Goal: Task Accomplishment & Management: Use online tool/utility

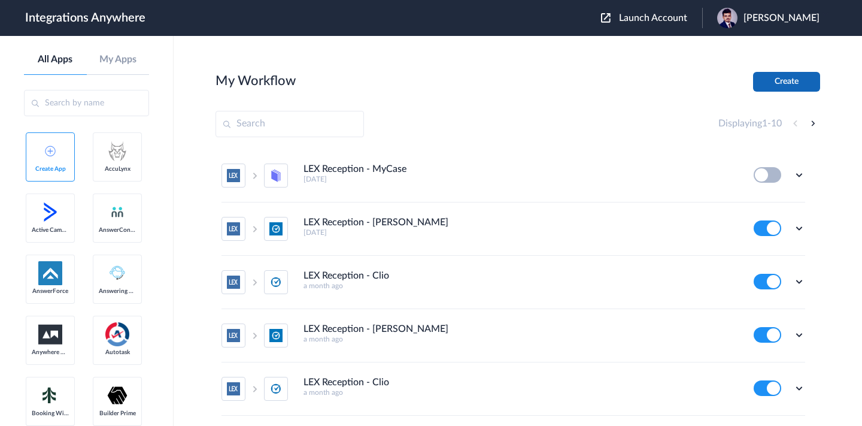
click at [796, 78] on button "Create" at bounding box center [786, 82] width 67 height 20
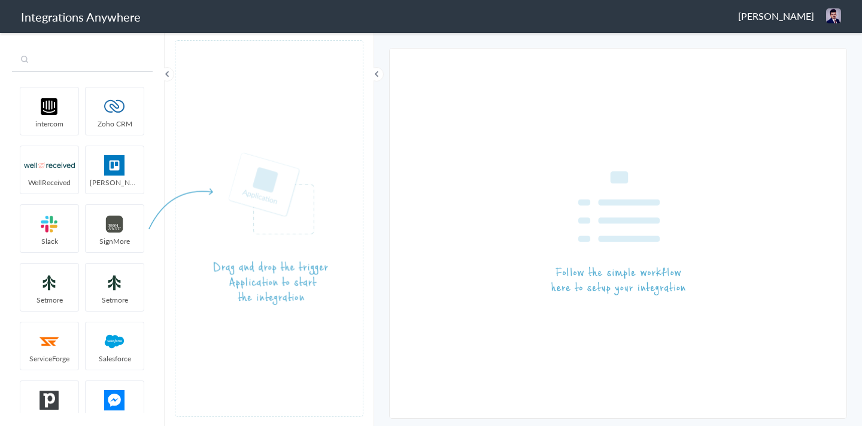
click at [62, 65] on input "text" at bounding box center [82, 60] width 141 height 23
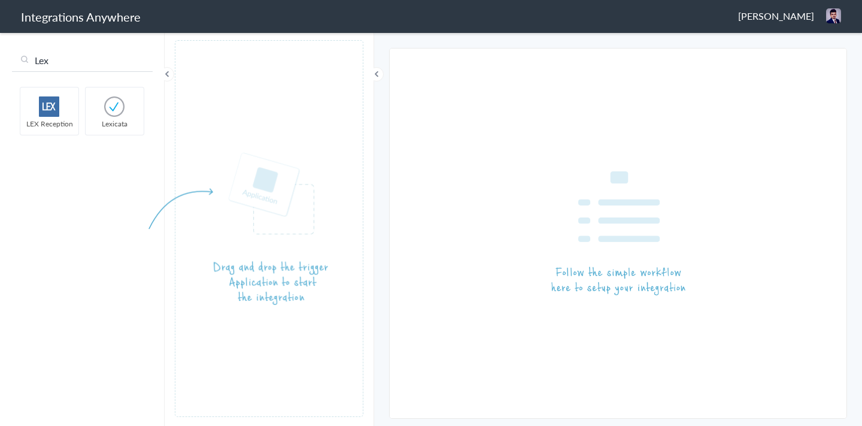
type input "Lex"
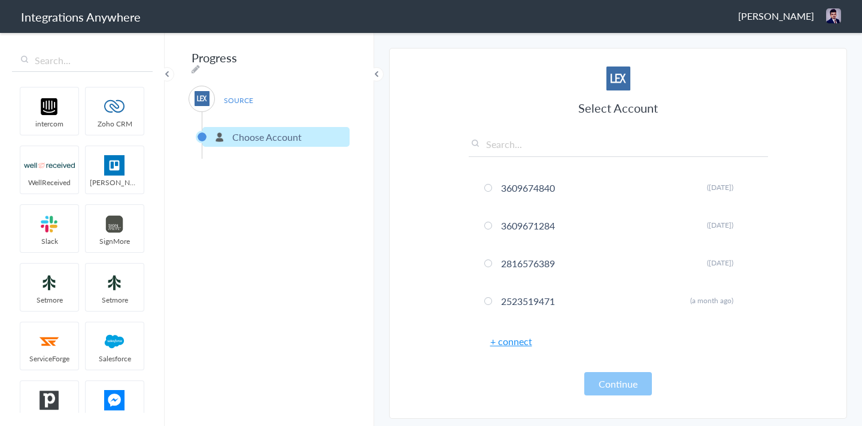
drag, startPoint x: 47, startPoint y: 108, endPoint x: 386, endPoint y: 0, distance: 356.4
click at [501, 341] on link "+ connect" at bounding box center [511, 341] width 42 height 14
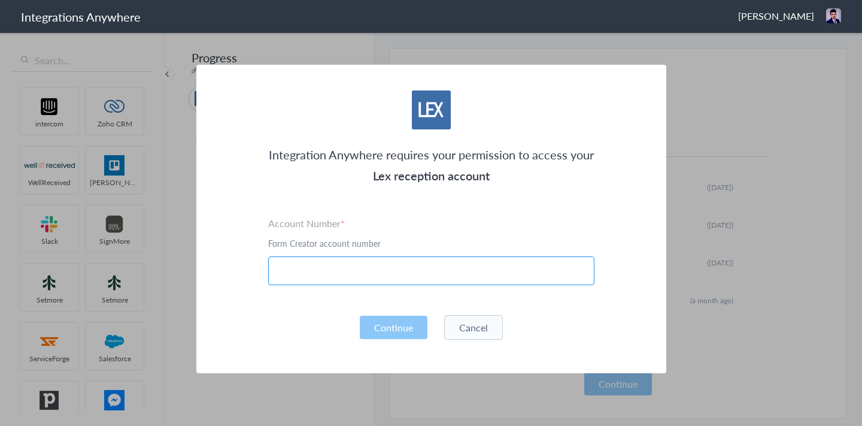
click at [396, 279] on input "text" at bounding box center [431, 270] width 326 height 29
paste input "4042012296"
type input "4042012296"
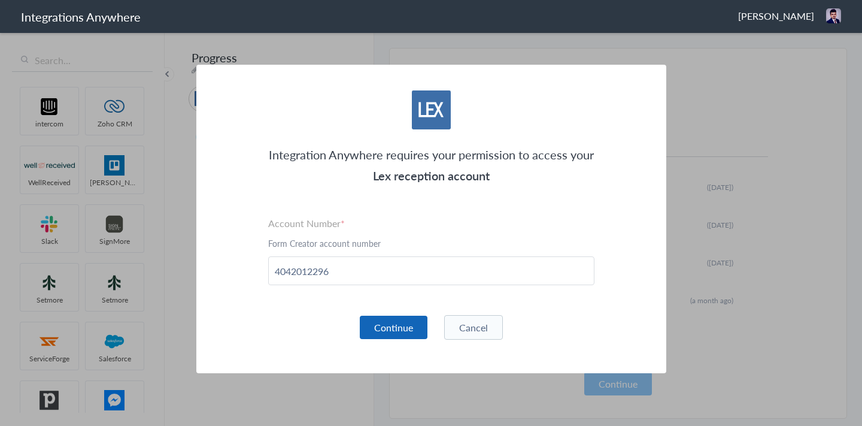
click at [392, 327] on button "Continue" at bounding box center [394, 327] width 68 height 23
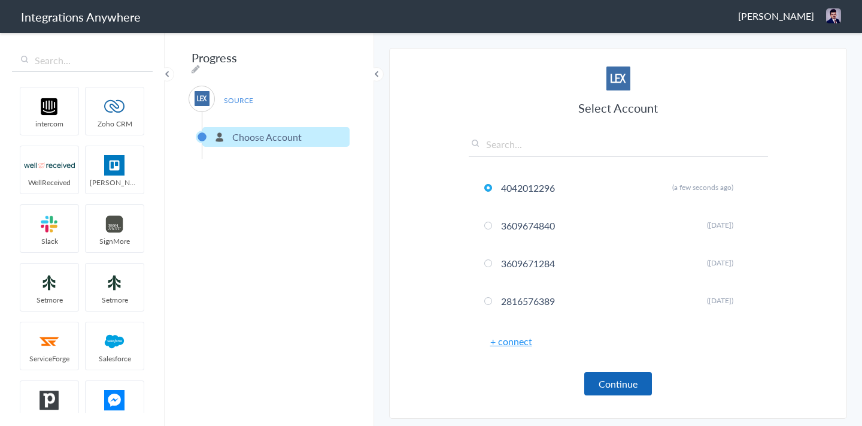
click at [610, 384] on button "Continue" at bounding box center [618, 383] width 68 height 23
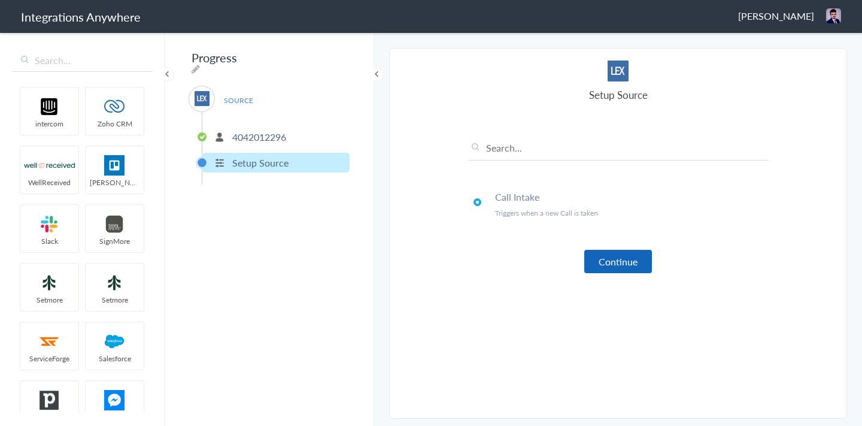
click at [622, 265] on button "Continue" at bounding box center [618, 261] width 68 height 23
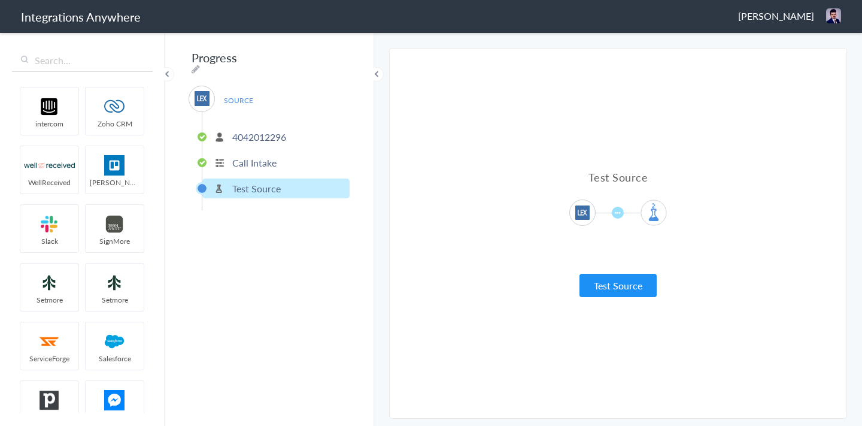
click at [617, 298] on div "Test Source Test Source Test Failed" at bounding box center [618, 233] width 299 height 346
click at [615, 289] on button "Test Source" at bounding box center [618, 285] width 77 height 23
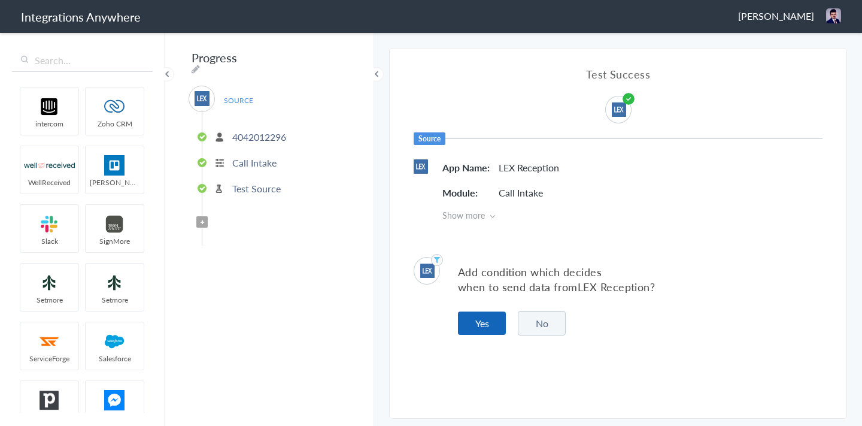
click at [494, 320] on button "Yes" at bounding box center [482, 322] width 48 height 23
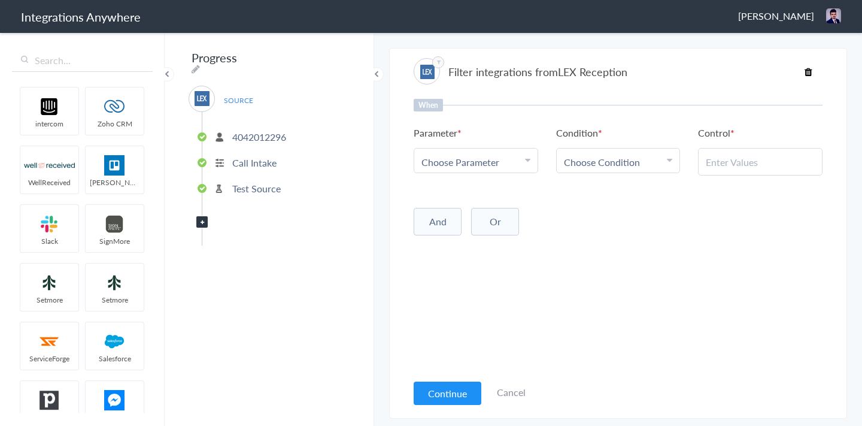
click at [438, 162] on span "Choose Parameter" at bounding box center [461, 162] width 78 height 14
click at [443, 201] on input "text" at bounding box center [475, 195] width 123 height 26
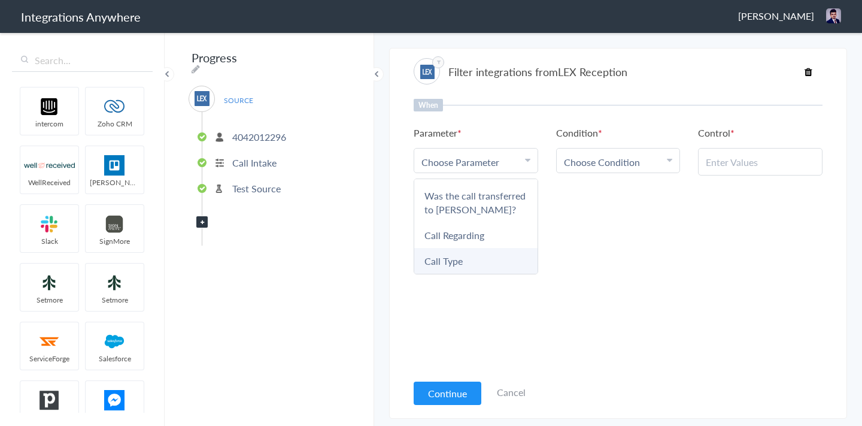
type input "call"
click at [442, 258] on link "Call Type" at bounding box center [475, 261] width 123 height 26
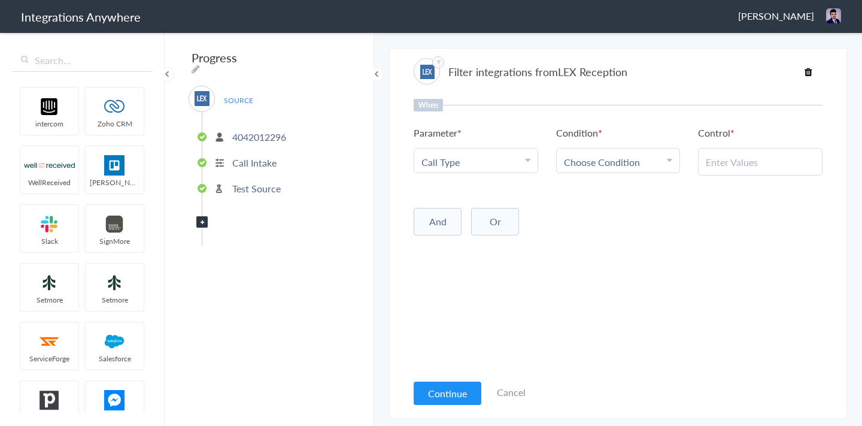
click at [604, 152] on link "Choose Condition" at bounding box center [618, 161] width 123 height 24
click at [587, 225] on link "Contains" at bounding box center [618, 221] width 123 height 26
click at [722, 154] on div at bounding box center [760, 162] width 125 height 28
click at [722, 163] on input "text" at bounding box center [760, 162] width 109 height 14
paste input "New Client"
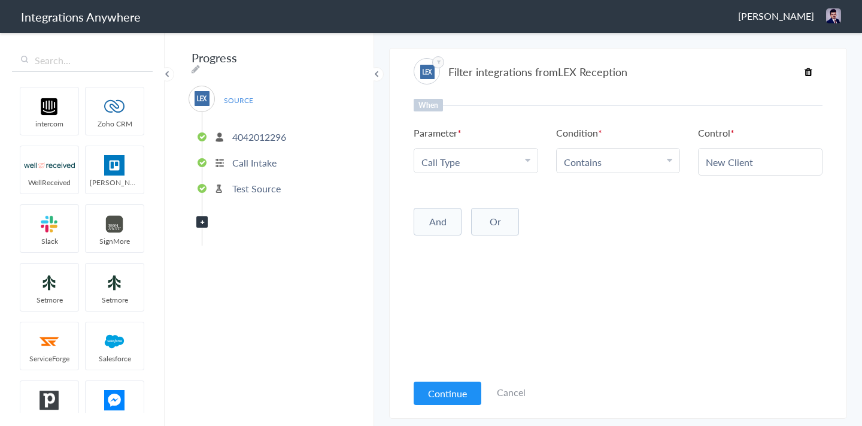
type input "New Client"
click at [713, 235] on div "And Or Add Filter" at bounding box center [618, 220] width 409 height 30
click at [429, 386] on button "Continue" at bounding box center [448, 392] width 68 height 23
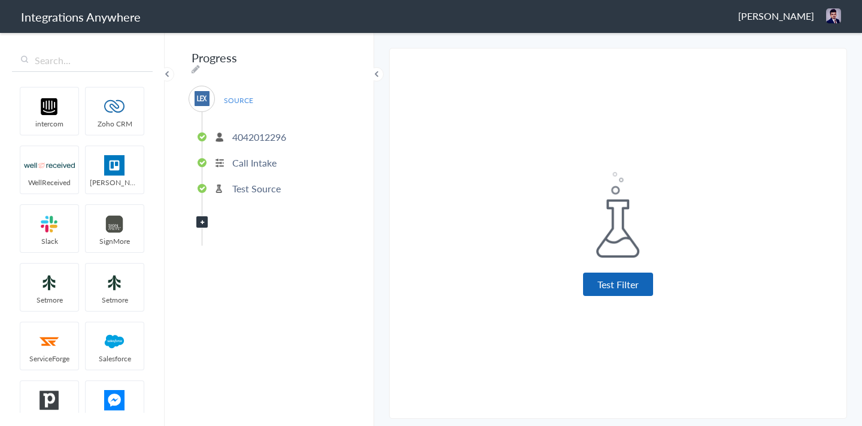
click at [605, 283] on button "Test Filter" at bounding box center [618, 283] width 70 height 23
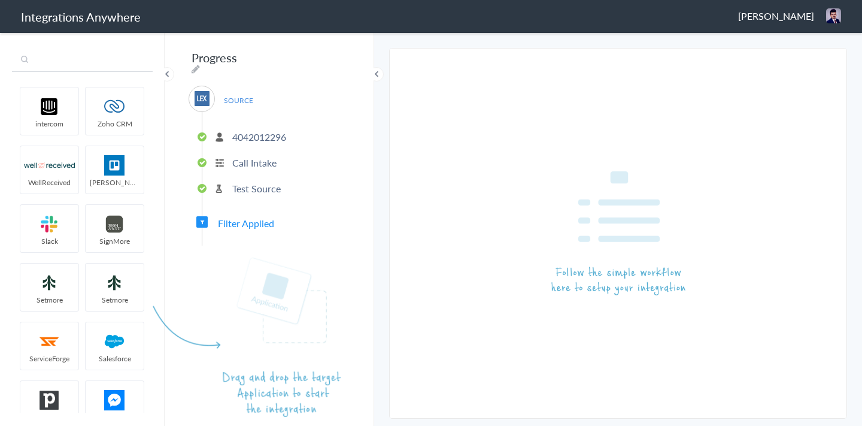
click at [116, 68] on input "text" at bounding box center [82, 60] width 141 height 23
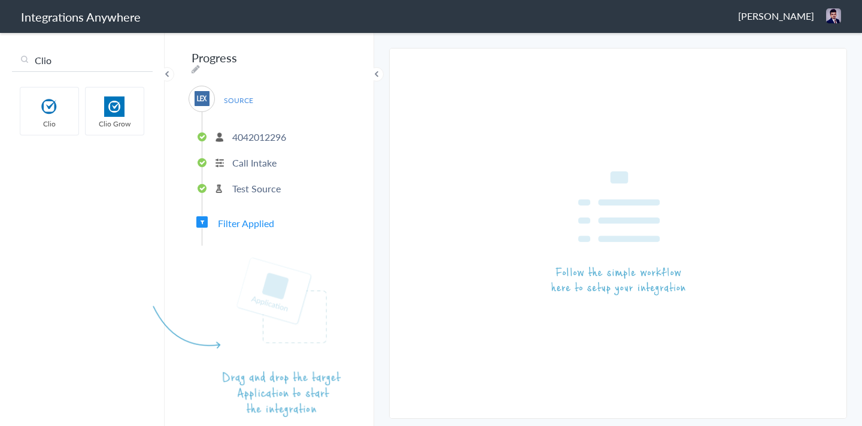
type input "Clio"
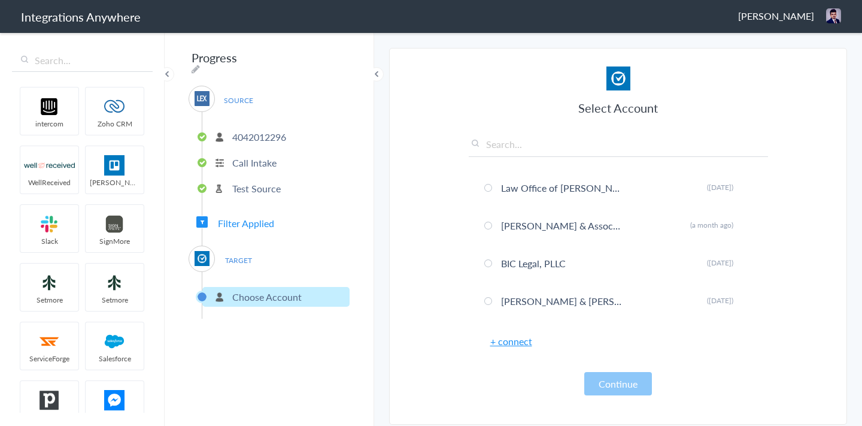
click at [517, 343] on link "+ connect" at bounding box center [511, 341] width 42 height 14
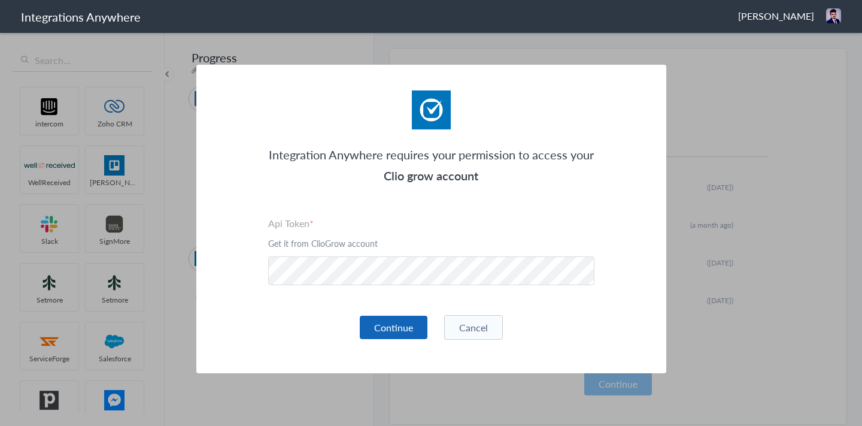
click at [398, 326] on button "Continue" at bounding box center [394, 327] width 68 height 23
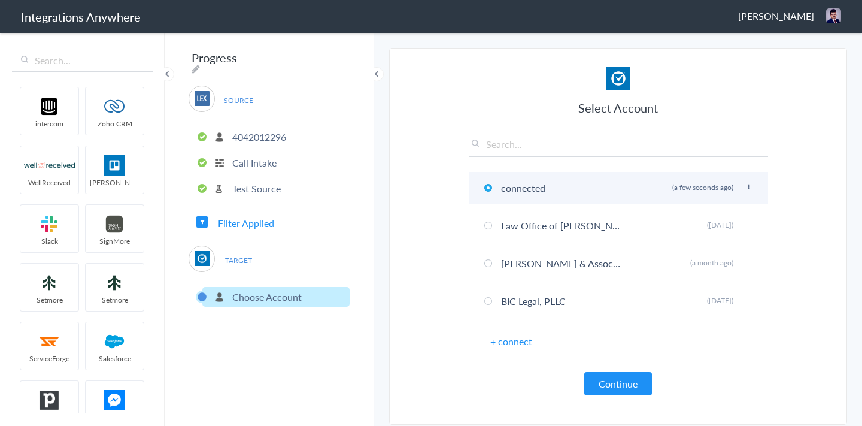
click at [750, 186] on icon at bounding box center [749, 187] width 7 height 7
click at [713, 211] on li "Rename" at bounding box center [725, 211] width 83 height 18
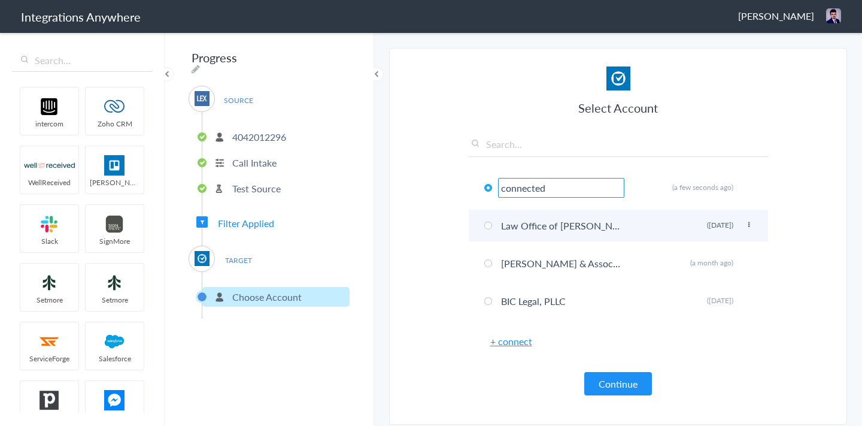
paste input "The Law Office of S.K. Bridges"
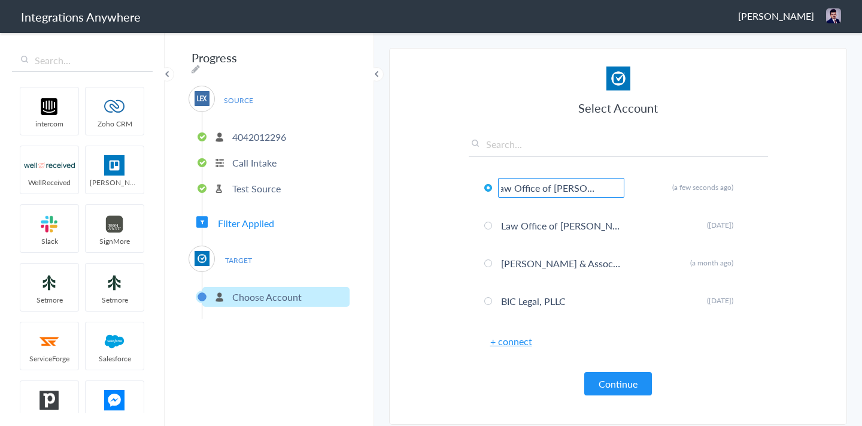
type input "The Law Office of S.K. Bridges"
click at [647, 108] on h3 "Select Account" at bounding box center [618, 107] width 299 height 17
click at [631, 379] on button "Continue" at bounding box center [618, 383] width 68 height 23
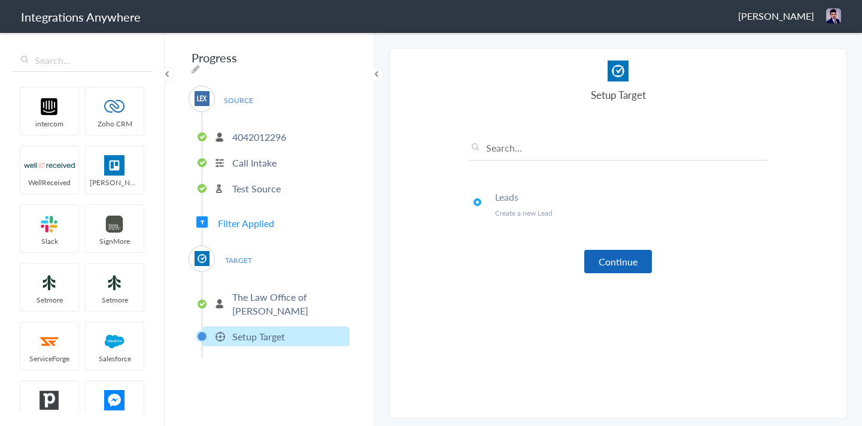
click at [636, 262] on button "Continue" at bounding box center [618, 261] width 68 height 23
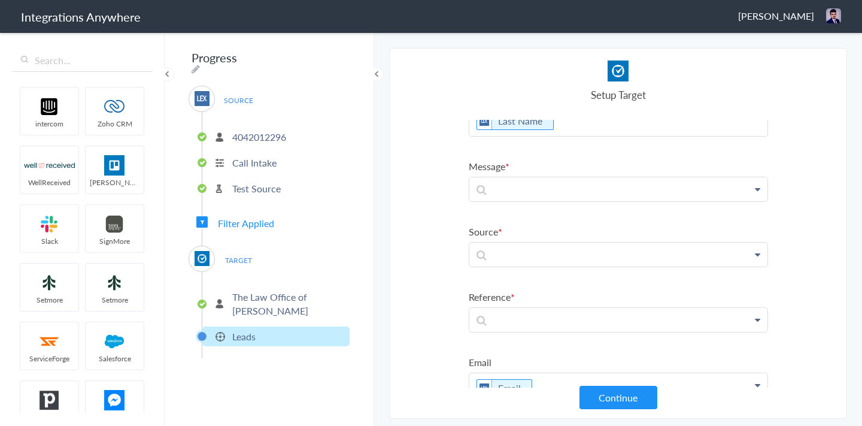
scroll to position [109, 0]
click at [505, 183] on p at bounding box center [618, 183] width 298 height 24
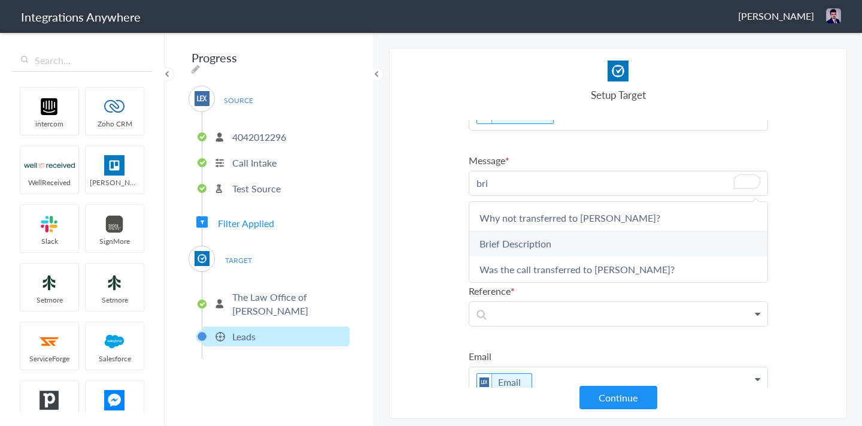
click at [519, 247] on link "Brief Description" at bounding box center [618, 244] width 298 height 26
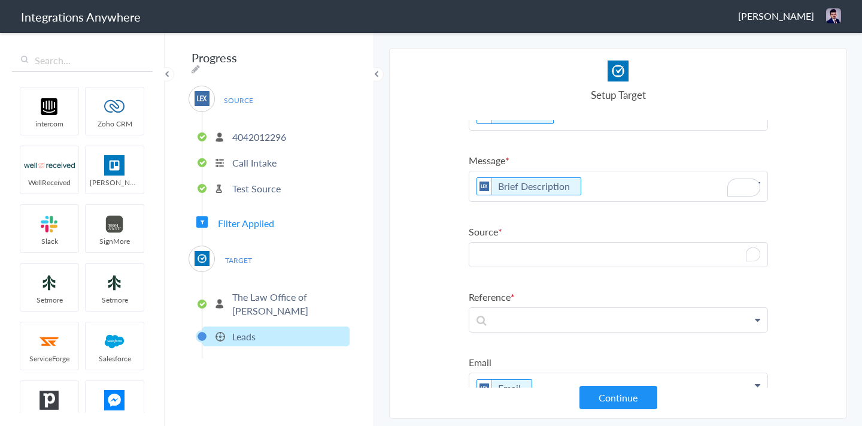
click at [508, 257] on p "To enrich screen reader interactions, please activate Accessibility in Grammarl…" at bounding box center [618, 255] width 298 height 24
click at [514, 318] on p at bounding box center [618, 320] width 298 height 24
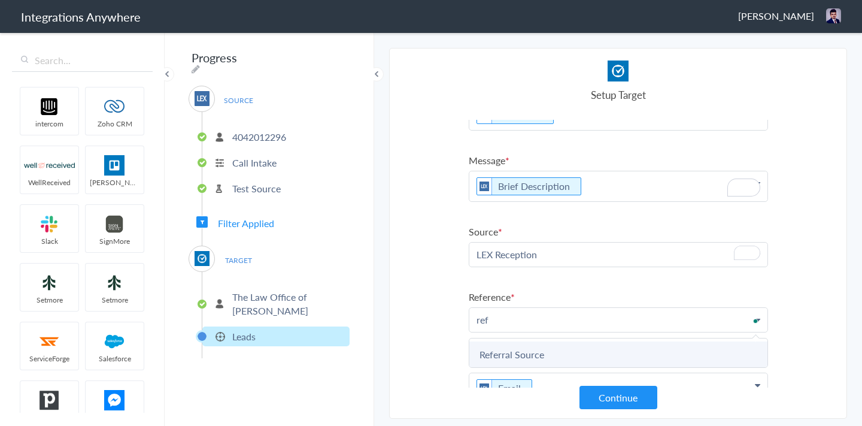
click at [522, 357] on link "Referral Source" at bounding box center [618, 354] width 298 height 26
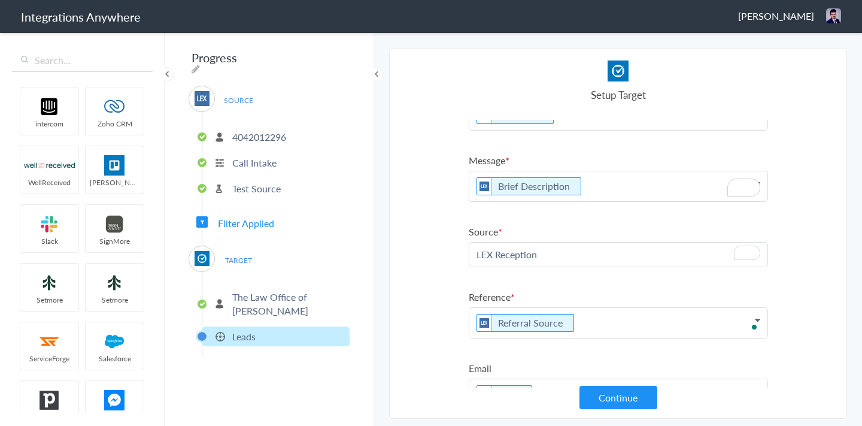
click at [417, 293] on section "Select Account 4042012296 Rename Delete (a few seconds ago) 3609674840 Rename D…" at bounding box center [618, 233] width 458 height 371
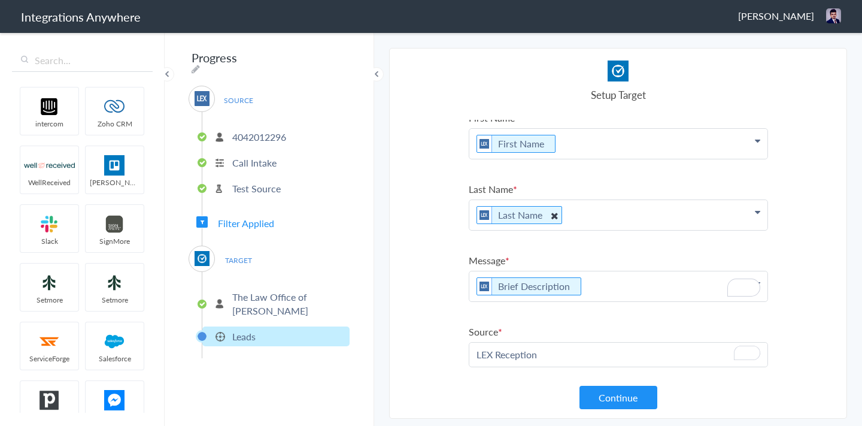
scroll to position [0, 0]
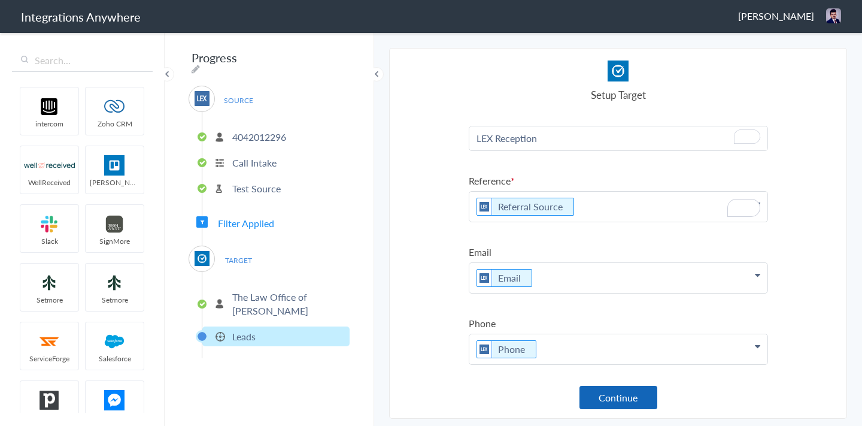
click at [597, 403] on button "Continue" at bounding box center [619, 397] width 78 height 23
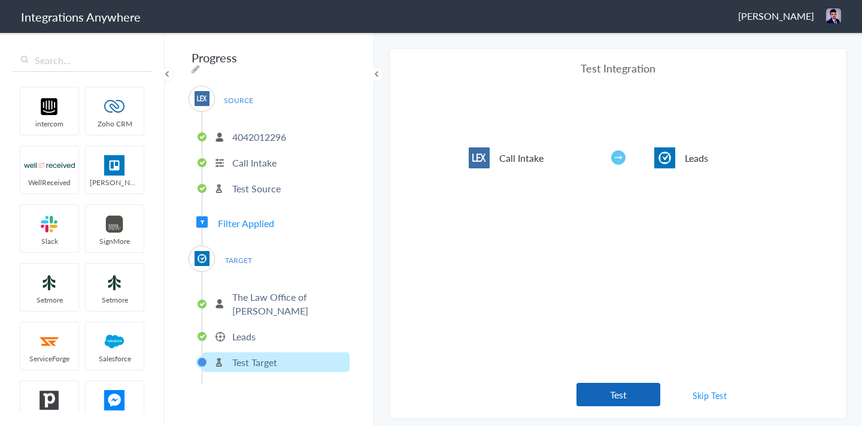
click at [599, 401] on button "Test" at bounding box center [619, 394] width 84 height 23
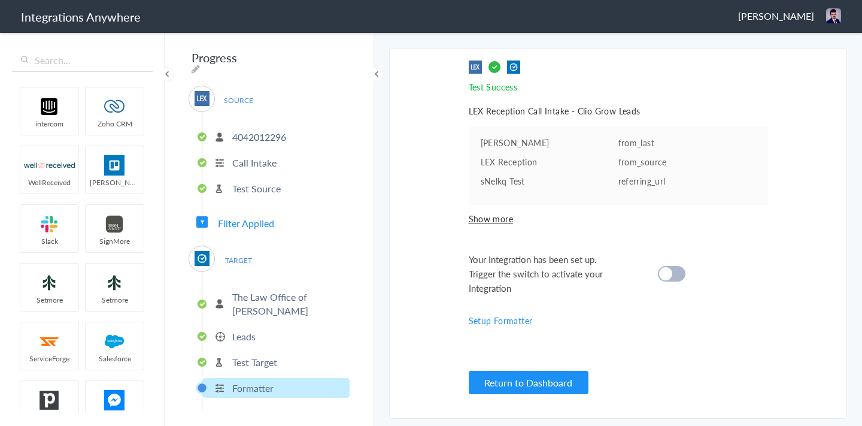
click at [501, 222] on span "Show more" at bounding box center [618, 219] width 299 height 12
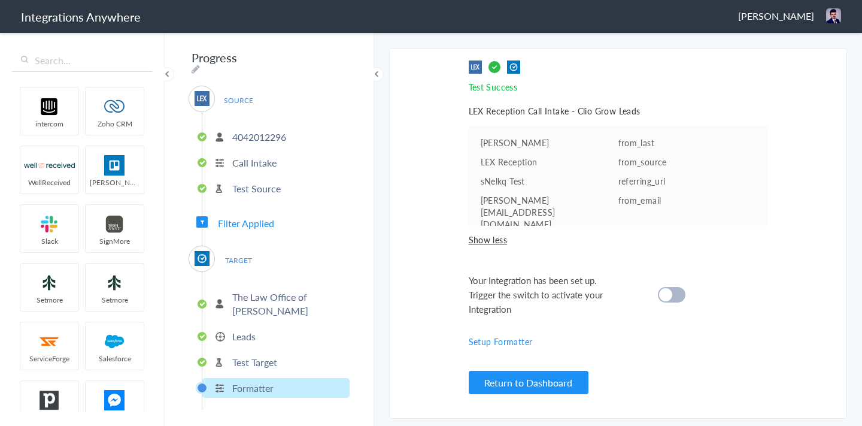
click at [672, 295] on div at bounding box center [672, 295] width 28 height 16
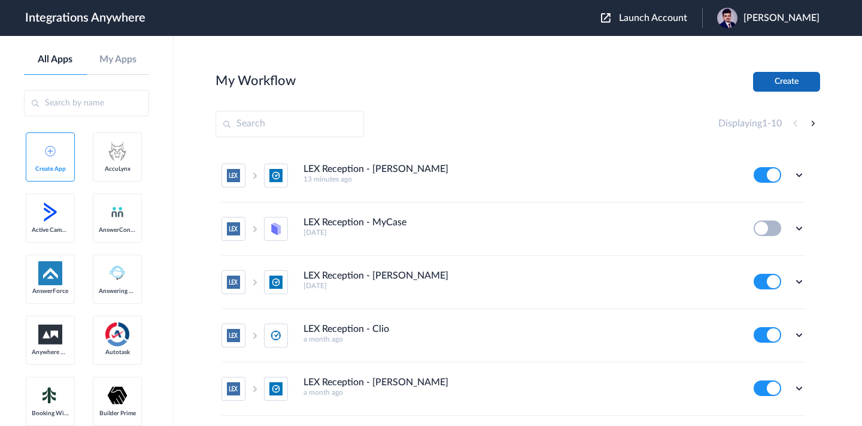
click at [766, 87] on button "Create" at bounding box center [786, 82] width 67 height 20
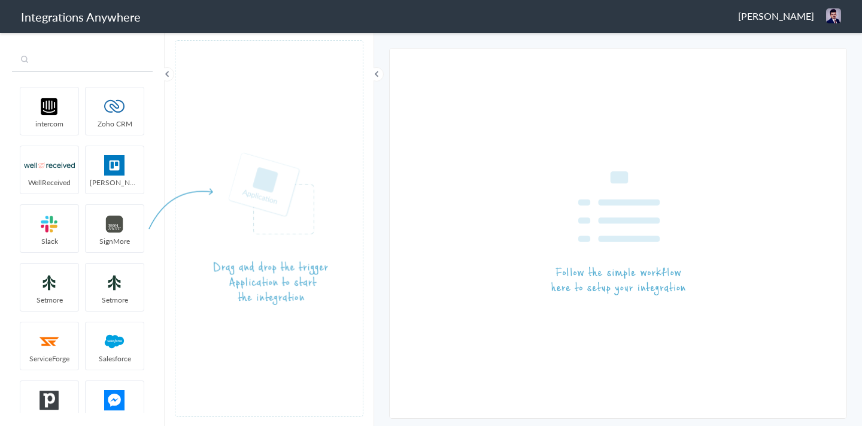
click at [96, 66] on input "text" at bounding box center [82, 60] width 141 height 23
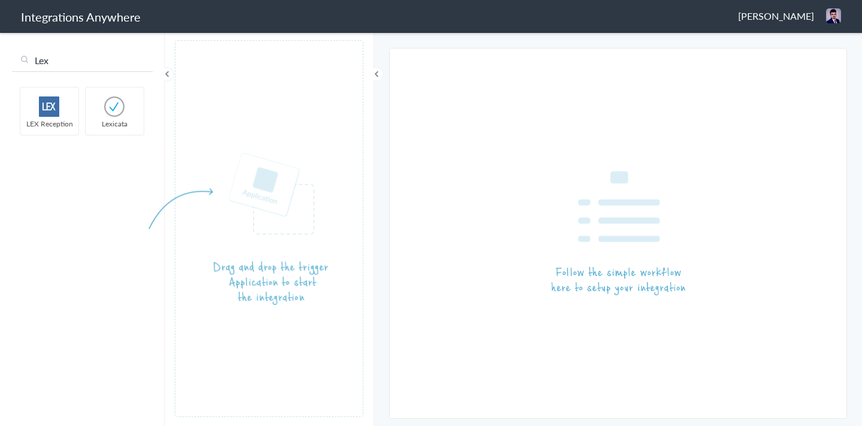
type input "Lex"
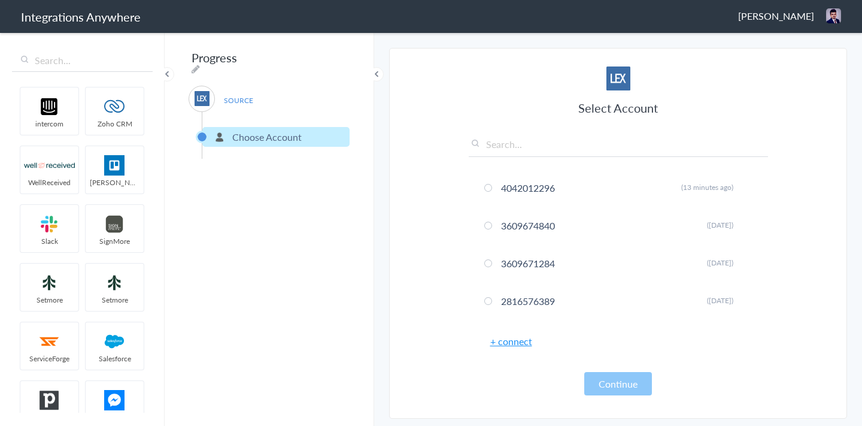
click at [521, 150] on input "text" at bounding box center [618, 147] width 299 height 20
paste input "4042012296"
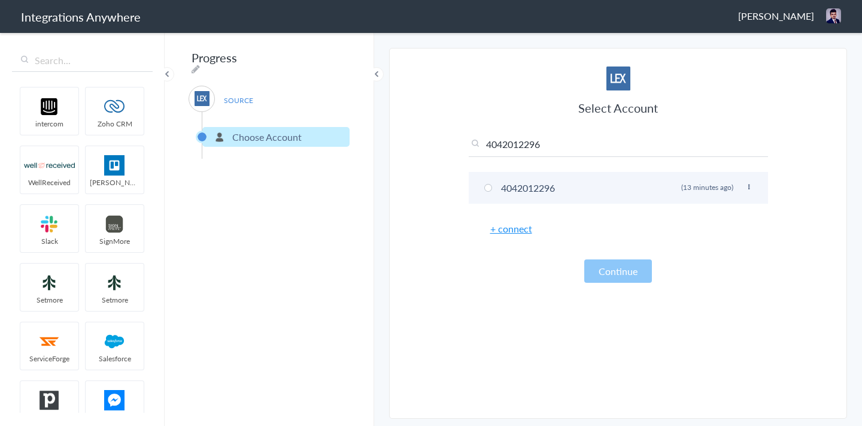
type input "4042012296"
click at [511, 190] on li "4042012296 Rename Delete (13 minutes ago)" at bounding box center [618, 188] width 299 height 32
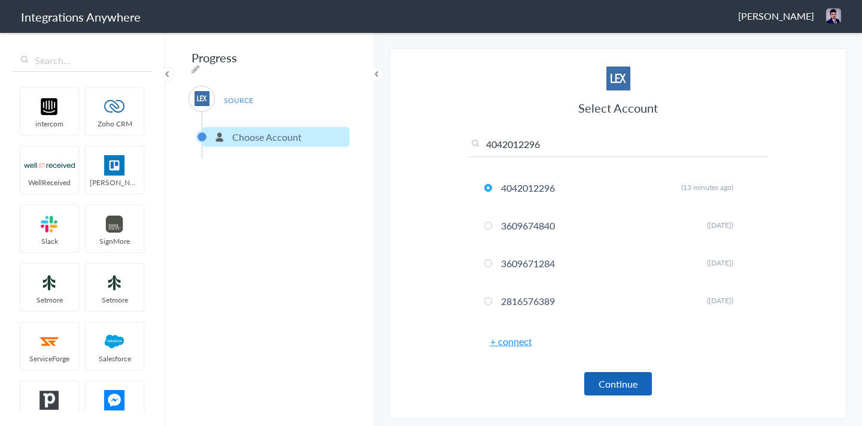
click at [608, 384] on button "Continue" at bounding box center [618, 383] width 68 height 23
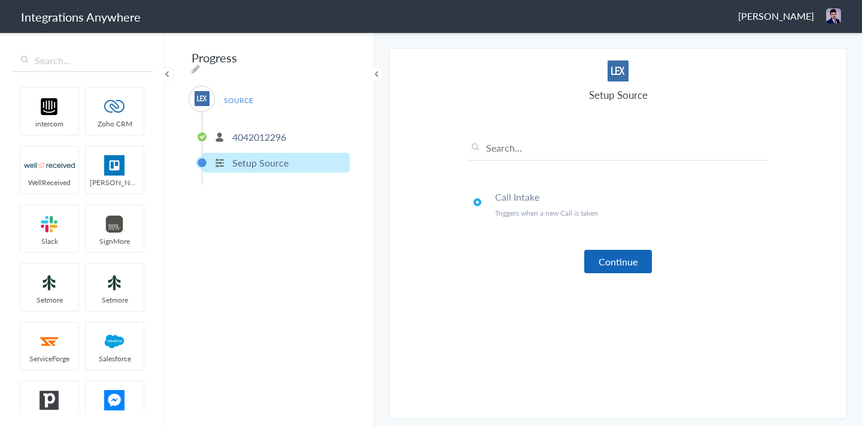
click at [610, 259] on button "Continue" at bounding box center [618, 261] width 68 height 23
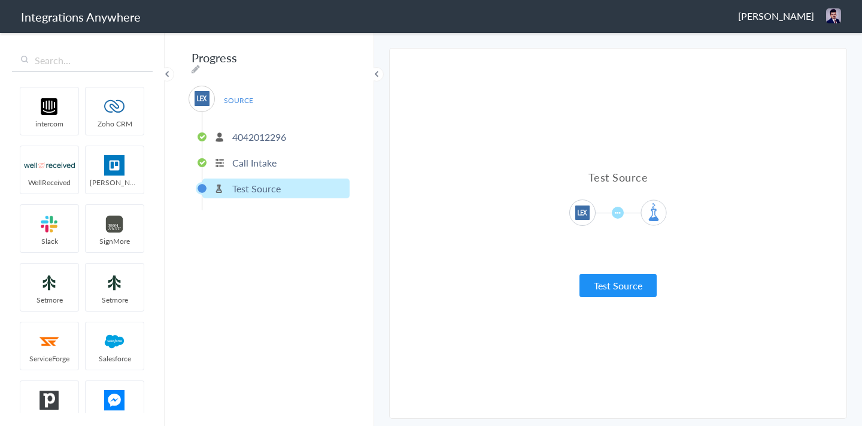
click at [606, 299] on div "Test Source Test Source Test Failed" at bounding box center [618, 233] width 299 height 346
click at [604, 286] on button "Test Source" at bounding box center [618, 285] width 77 height 23
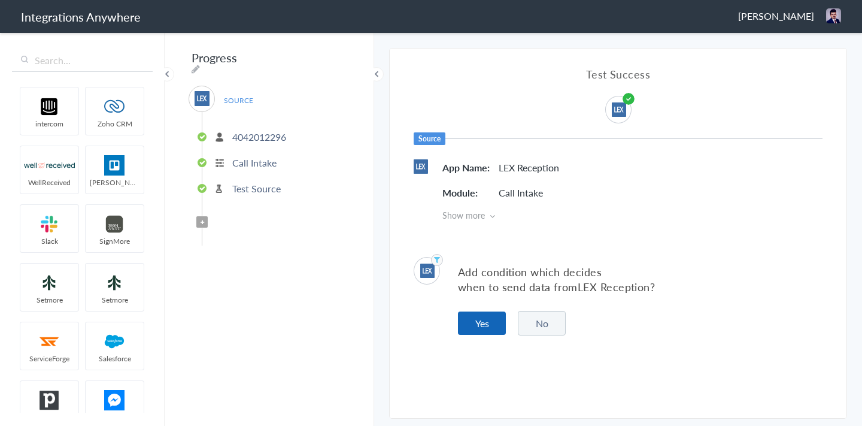
click at [462, 322] on button "Yes" at bounding box center [482, 322] width 48 height 23
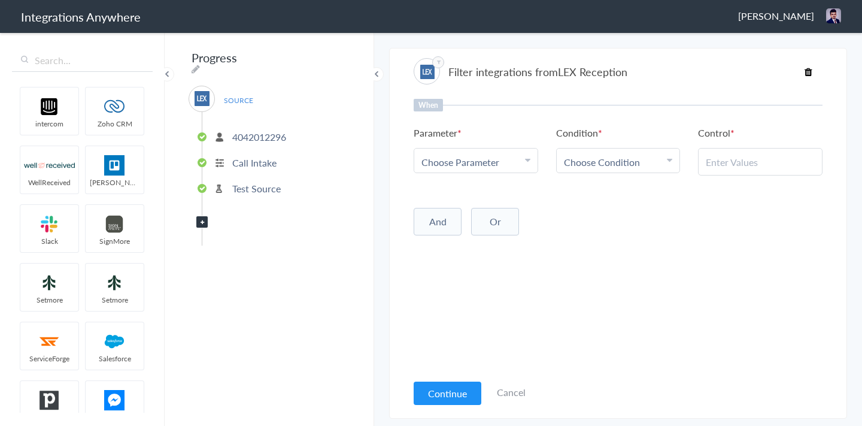
click at [459, 166] on span "Choose Parameter" at bounding box center [461, 162] width 78 height 14
click at [460, 196] on input "text" at bounding box center [475, 195] width 123 height 26
type input "call t"
click at [450, 263] on link "Call Type" at bounding box center [475, 260] width 123 height 26
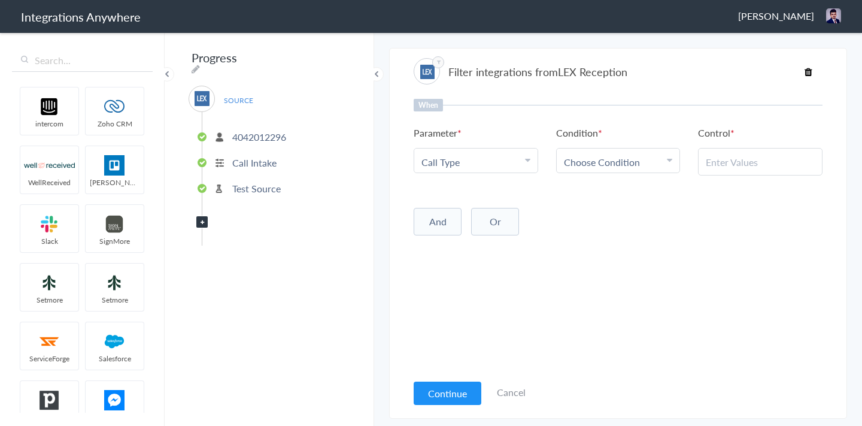
click at [587, 152] on link "Choose Condition" at bounding box center [618, 161] width 123 height 24
click at [586, 225] on link "Contains" at bounding box center [618, 221] width 123 height 26
click at [752, 156] on input "text" at bounding box center [760, 162] width 109 height 14
paste input "Existing Client"
type input "Existing Client"
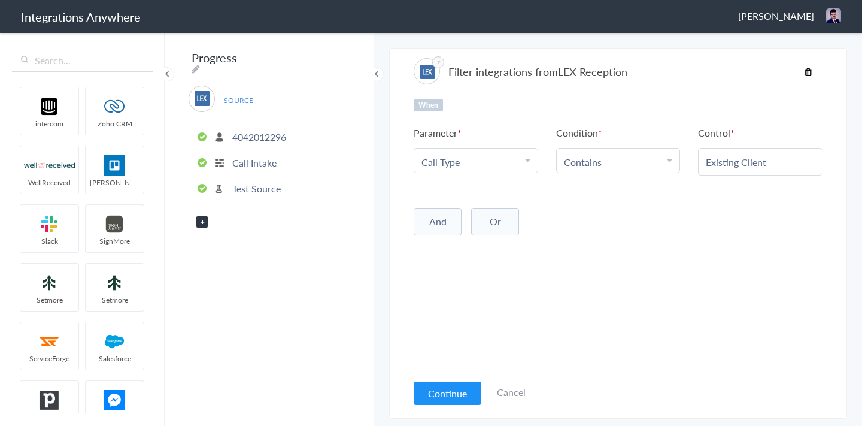
click at [723, 227] on div "And Or Add Filter" at bounding box center [618, 220] width 409 height 30
click at [449, 380] on div "Continue Cancel" at bounding box center [470, 392] width 112 height 26
click at [449, 387] on button "Continue" at bounding box center [448, 392] width 68 height 23
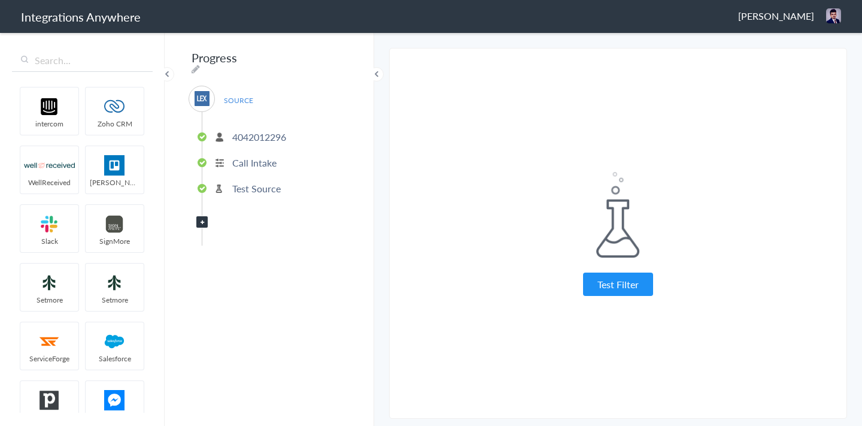
click at [595, 299] on div "Test Filter Test Successful Continue Test Failed" at bounding box center [618, 234] width 299 height 352
click at [607, 280] on button "Test Filter" at bounding box center [618, 283] width 70 height 23
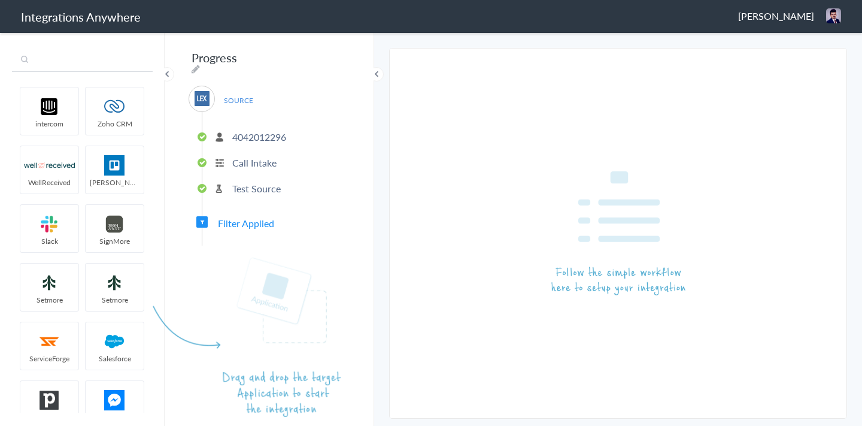
click at [122, 61] on input "text" at bounding box center [82, 60] width 141 height 23
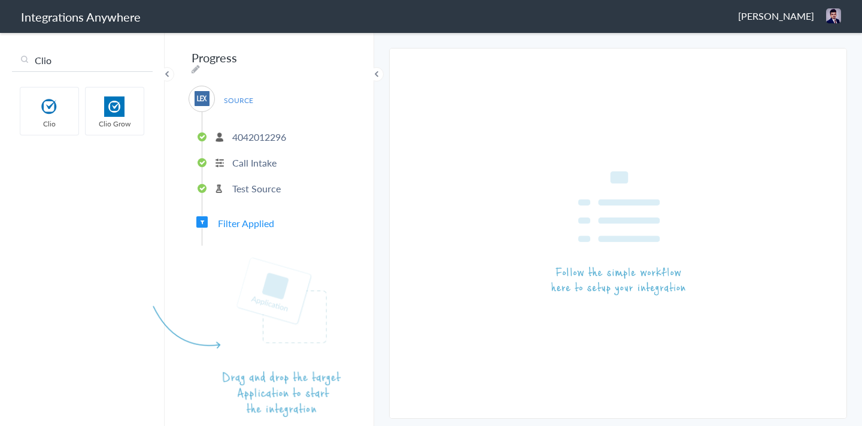
type input "Clio"
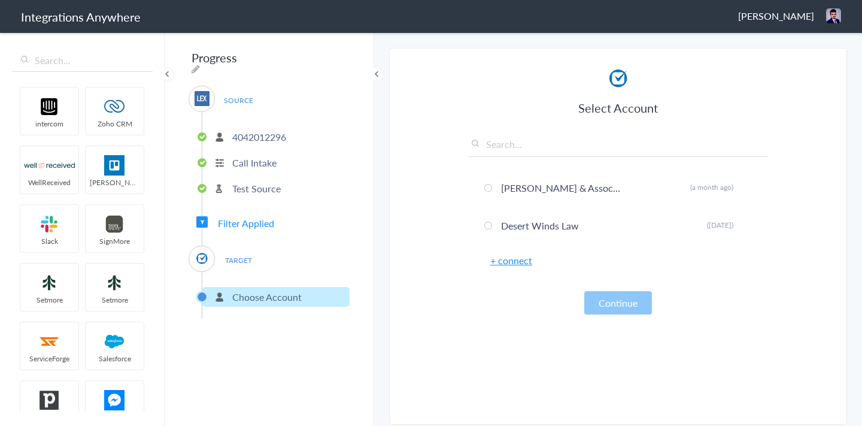
click at [520, 260] on link "+ connect" at bounding box center [511, 260] width 42 height 14
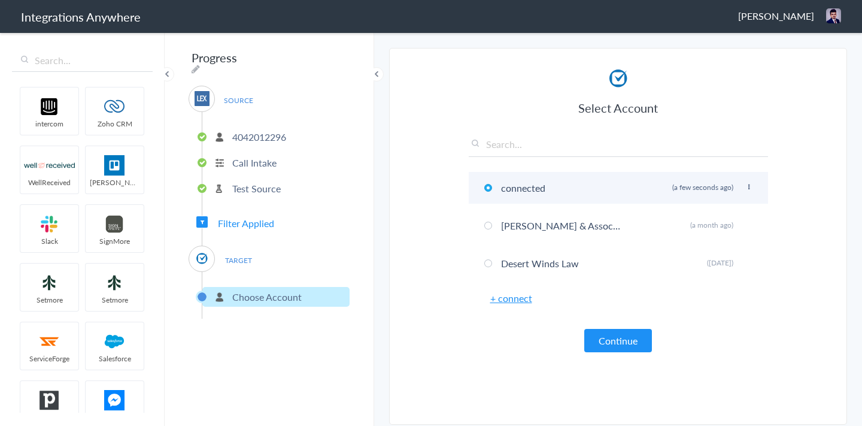
click at [746, 186] on icon at bounding box center [749, 187] width 7 height 7
click at [713, 208] on li "Rename" at bounding box center [725, 211] width 83 height 18
paste input "The Law Office of S.K. Bridges"
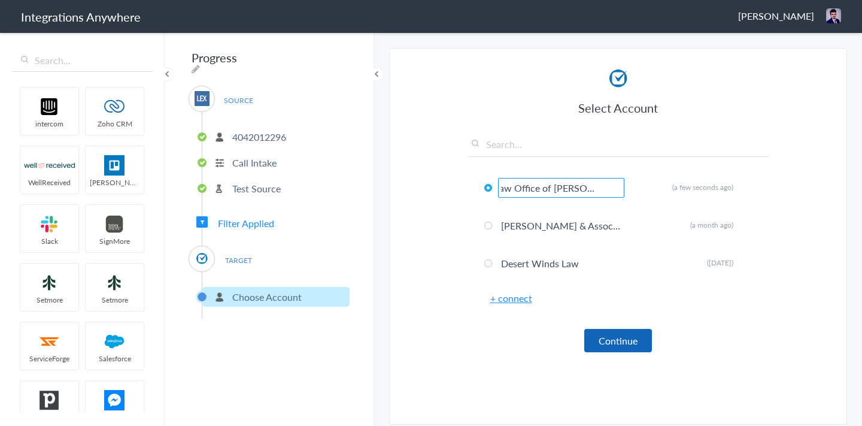
type input "The Law Office of S.K. Bridges"
click at [620, 338] on button "Continue" at bounding box center [618, 340] width 68 height 23
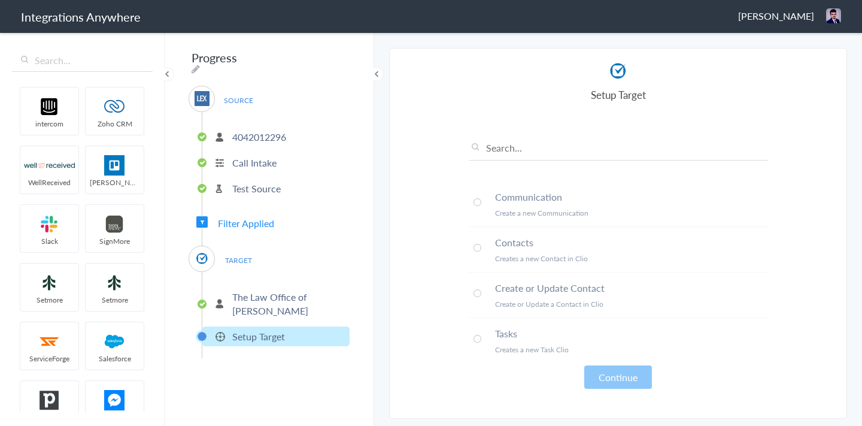
click at [480, 292] on span at bounding box center [478, 293] width 8 height 8
click at [622, 373] on button "Continue" at bounding box center [618, 376] width 68 height 23
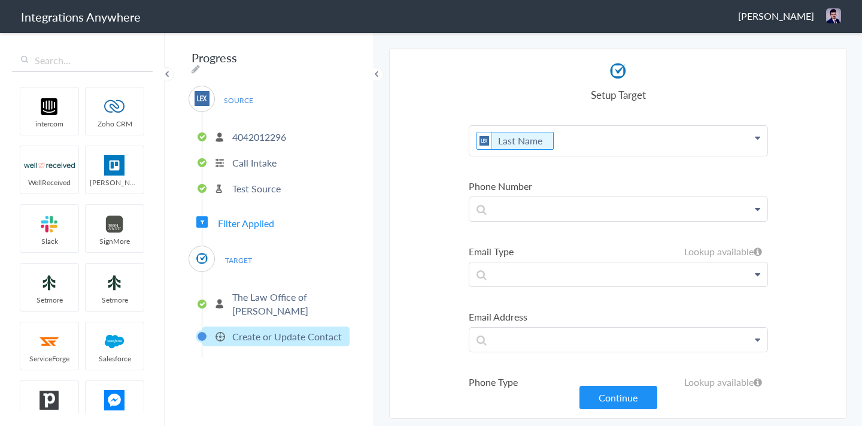
scroll to position [83, 0]
click at [519, 211] on p at bounding box center [618, 209] width 298 height 24
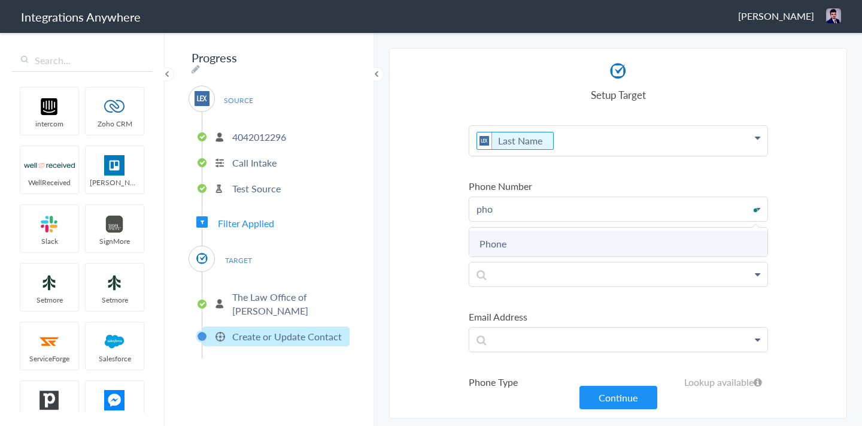
click at [527, 232] on link "Phone" at bounding box center [618, 244] width 298 height 26
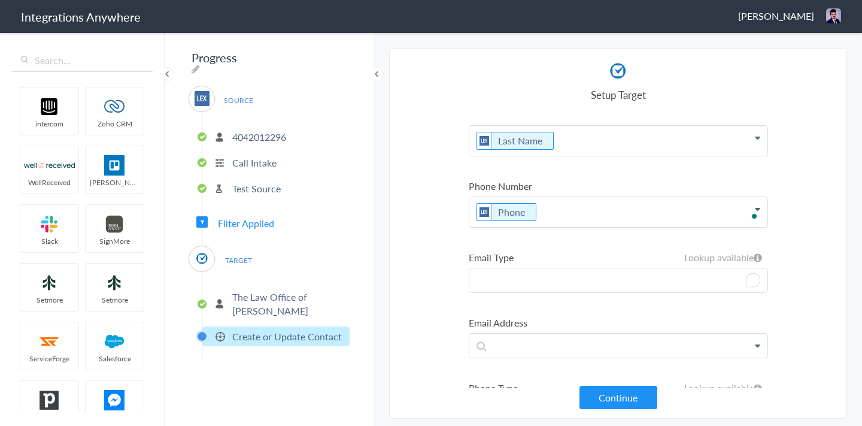
click at [516, 277] on p "To enrich screen reader interactions, please activate Accessibility in Grammarl…" at bounding box center [618, 280] width 298 height 24
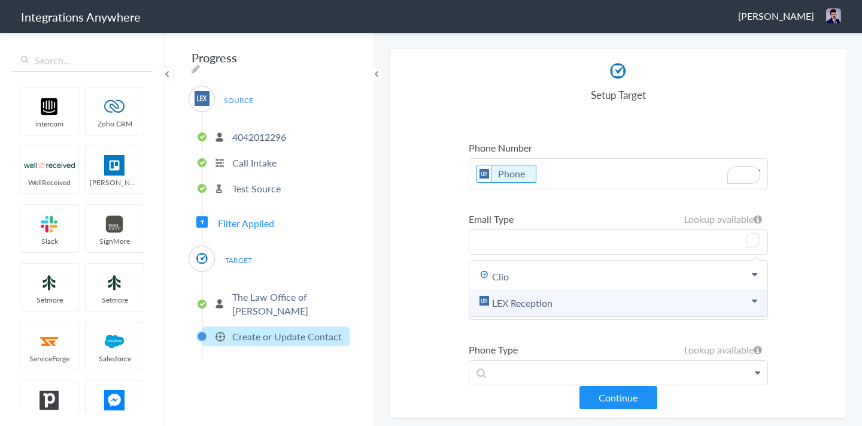
scroll to position [132, 0]
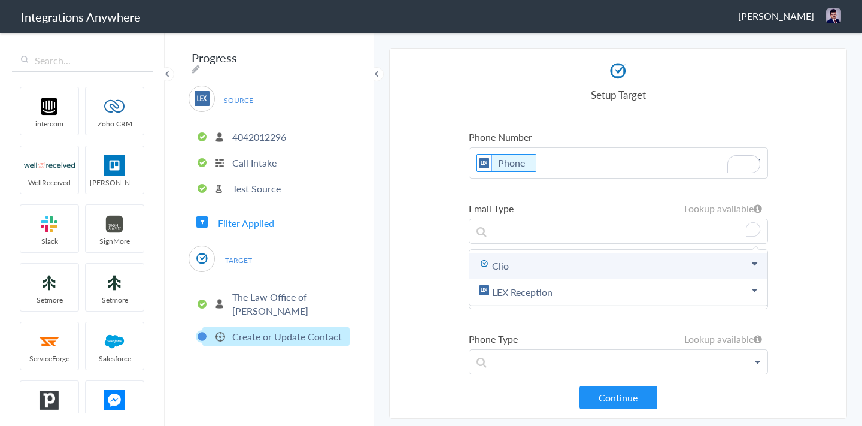
click at [514, 270] on link "Clio" at bounding box center [618, 266] width 298 height 26
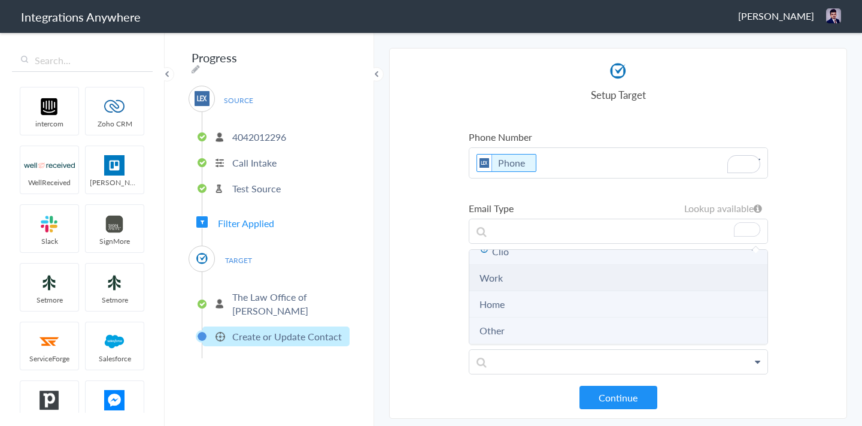
scroll to position [14, 0]
click at [510, 284] on li "Work" at bounding box center [618, 278] width 298 height 26
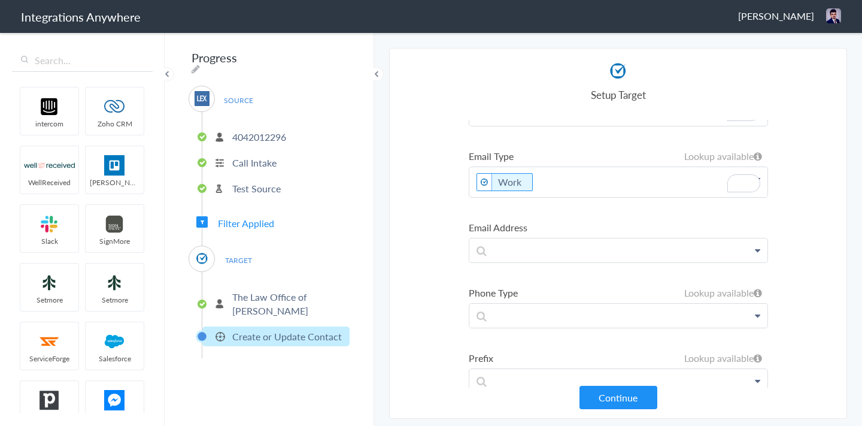
scroll to position [193, 0]
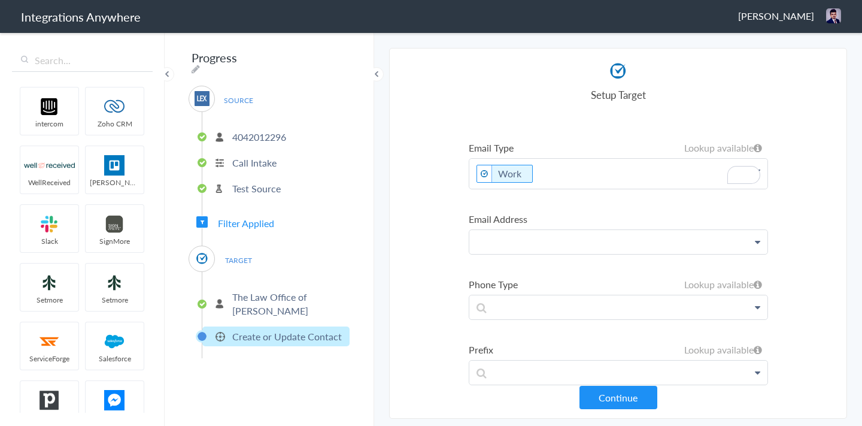
click at [513, 243] on p at bounding box center [618, 242] width 298 height 24
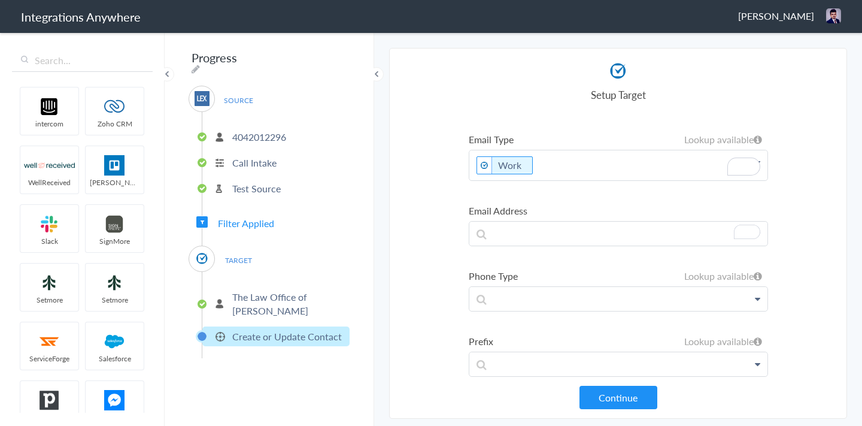
scroll to position [211, 0]
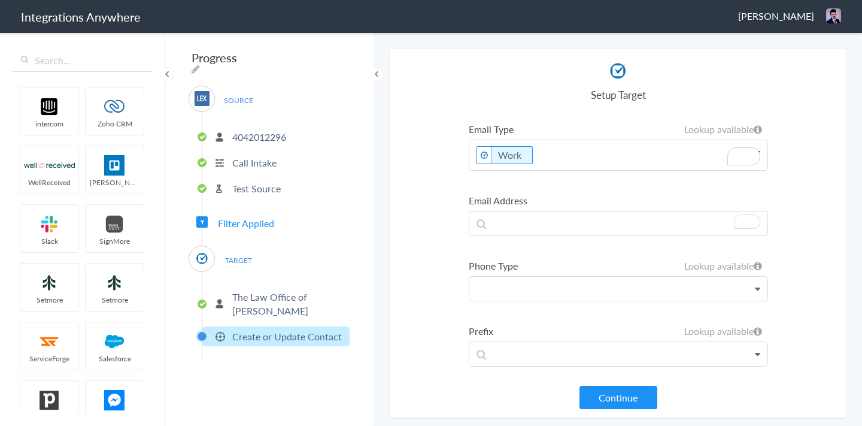
click at [519, 292] on p at bounding box center [618, 289] width 298 height 24
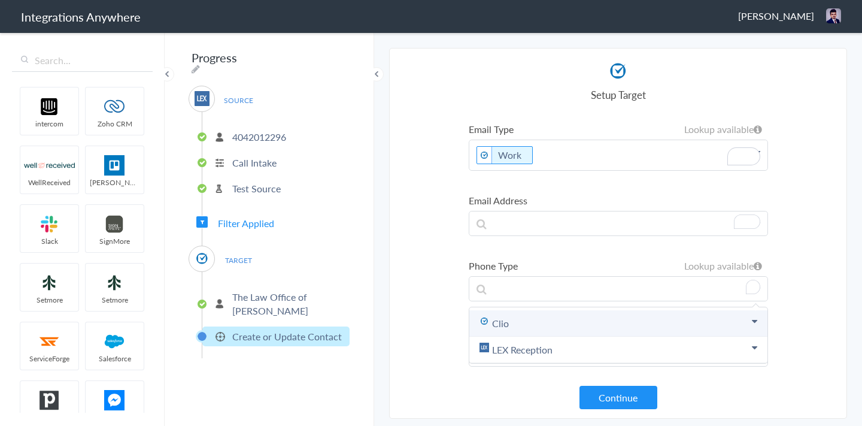
click at [513, 321] on link "Clio" at bounding box center [618, 323] width 298 height 26
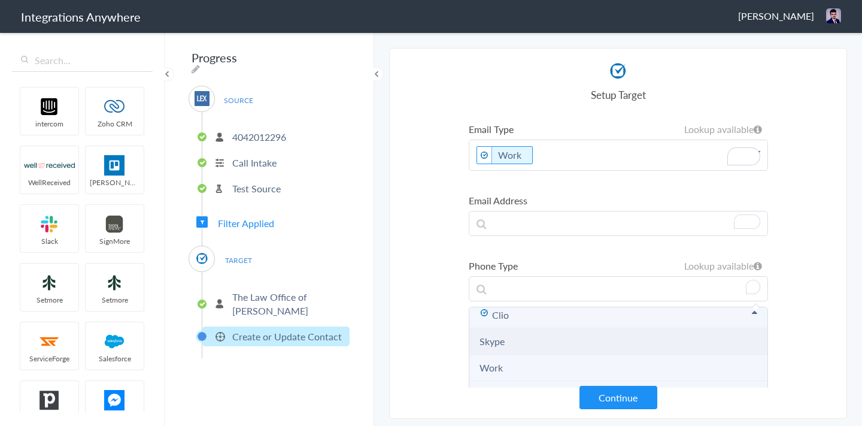
scroll to position [20, 0]
click at [505, 352] on li "Work" at bounding box center [618, 356] width 298 height 26
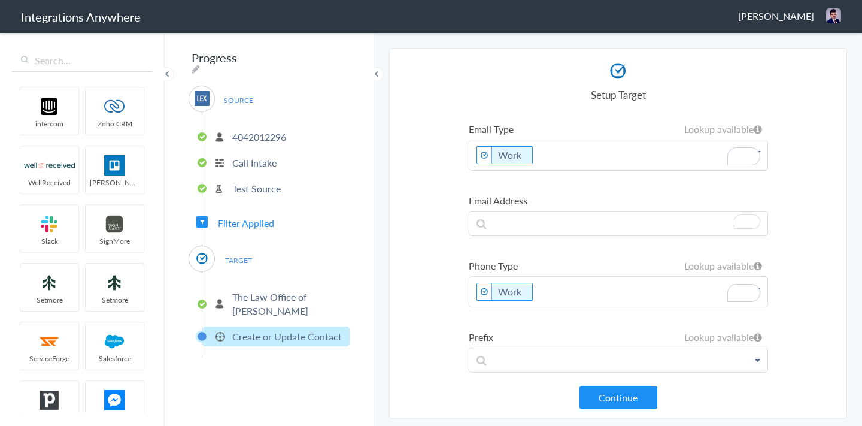
scroll to position [0, 0]
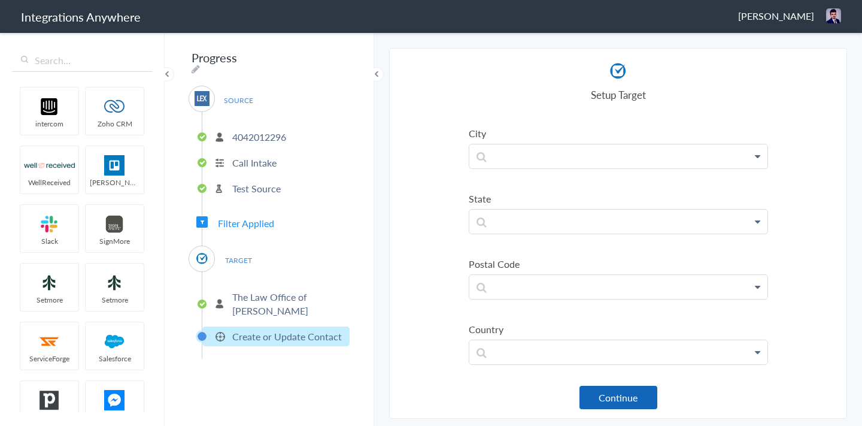
click at [638, 404] on button "Continue" at bounding box center [619, 397] width 78 height 23
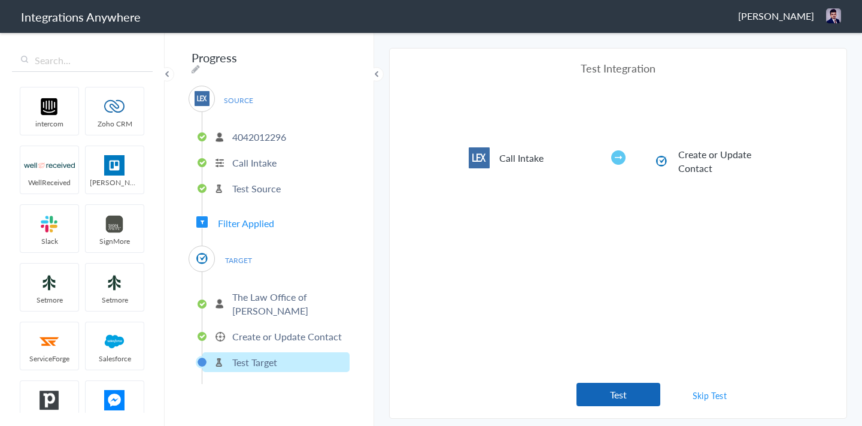
click at [633, 402] on button "Test" at bounding box center [619, 394] width 84 height 23
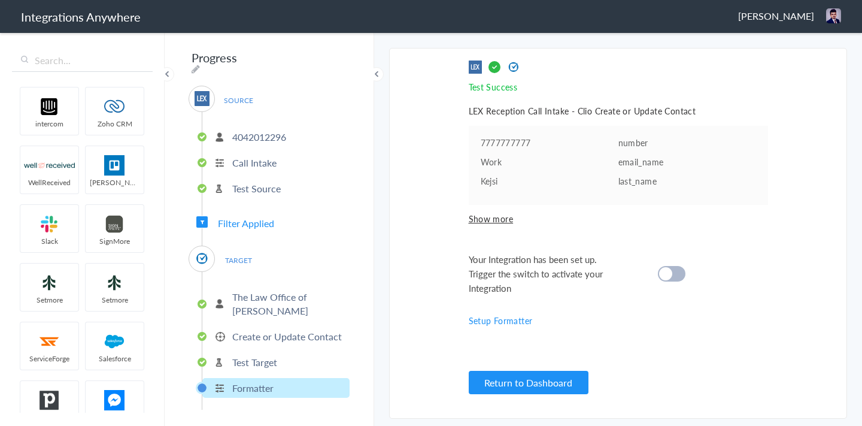
click at [482, 217] on span "Show more" at bounding box center [618, 219] width 299 height 12
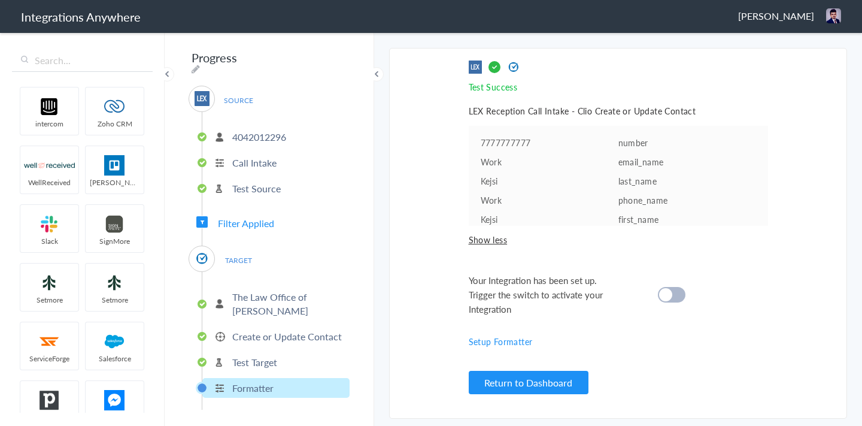
click at [686, 289] on div "Your Integration has been set up. Trigger the switch to activate your Integrati…" at bounding box center [603, 294] width 269 height 43
click at [680, 291] on div at bounding box center [672, 295] width 28 height 16
